Goal: Check status: Check status

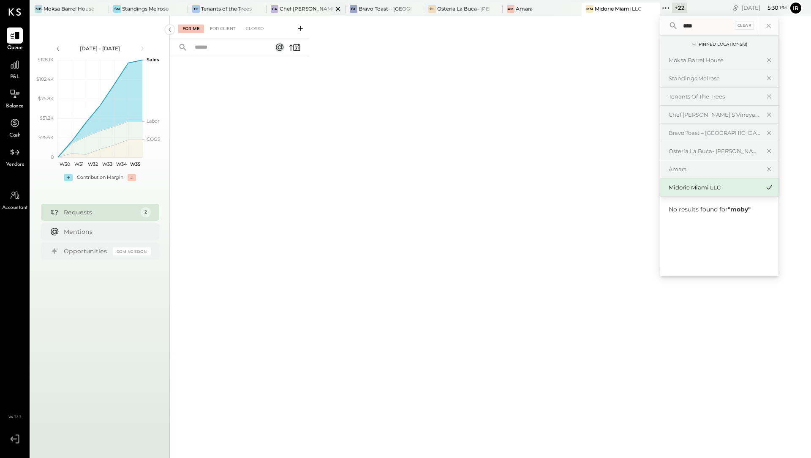
click at [291, 10] on div "Chef [PERSON_NAME]'s Vineyard Restaurant" at bounding box center [306, 8] width 53 height 7
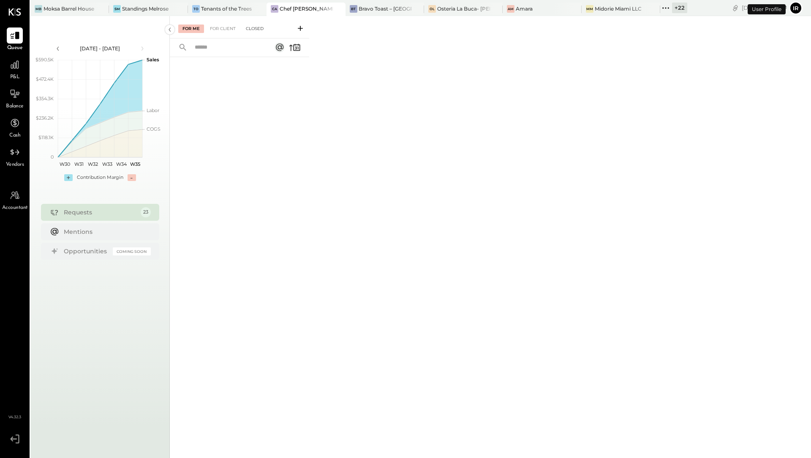
click at [254, 29] on div "Closed" at bounding box center [255, 29] width 26 height 8
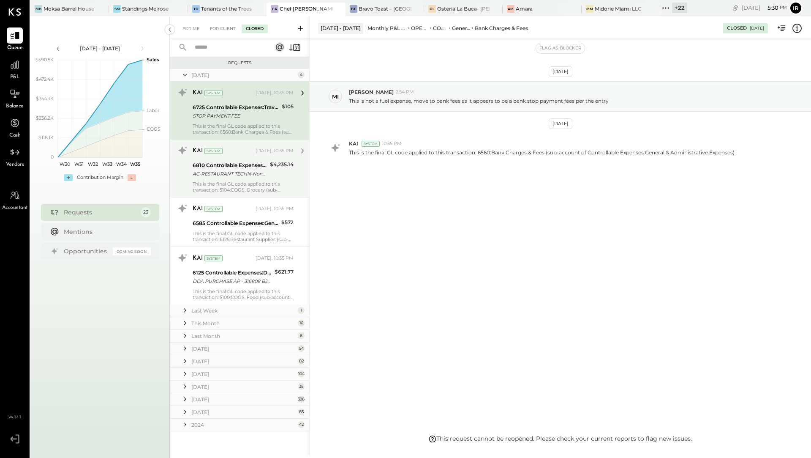
click at [226, 181] on div "This is the final GL code applied to this transaction: 5104:COGS, Grocery (sub-…" at bounding box center [243, 187] width 101 height 12
